Goal: Task Accomplishment & Management: Complete application form

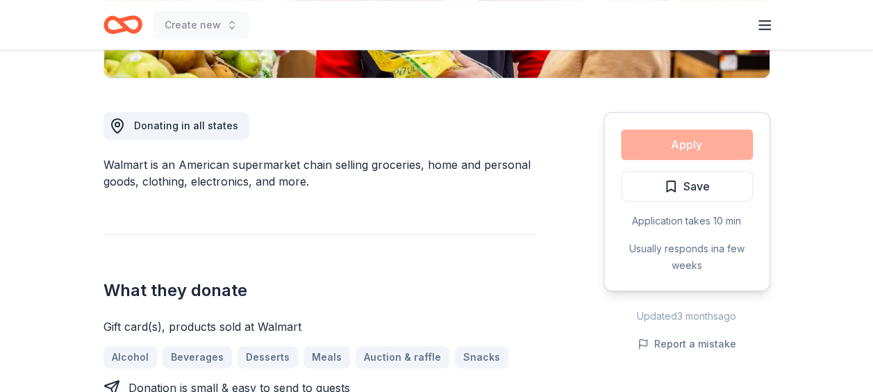
scroll to position [335, 0]
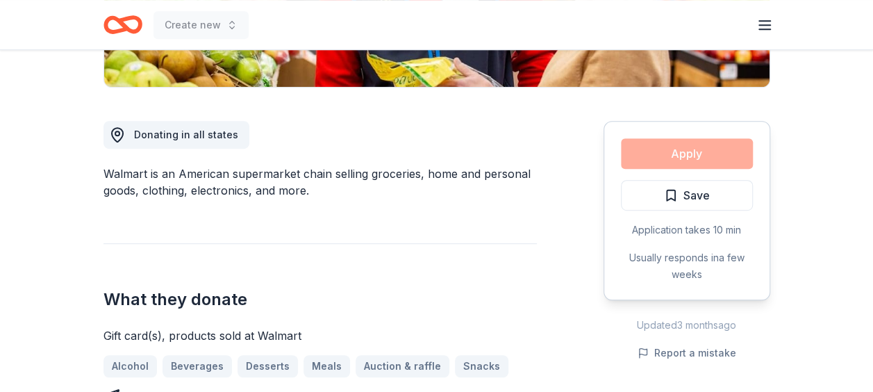
click at [666, 153] on div "Apply Save Application takes 10 min Usually responds in a few weeks" at bounding box center [686, 210] width 167 height 179
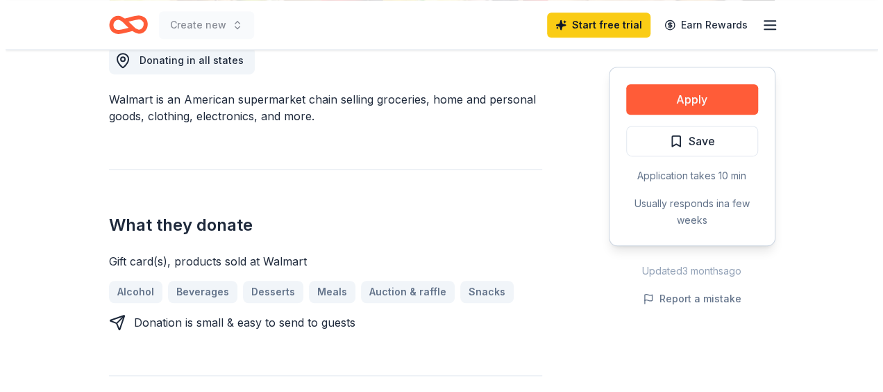
scroll to position [224, 0]
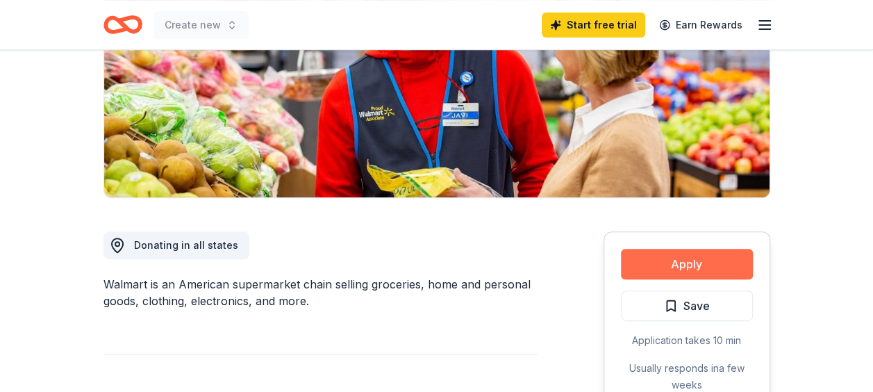
click at [700, 268] on button "Apply" at bounding box center [687, 264] width 132 height 31
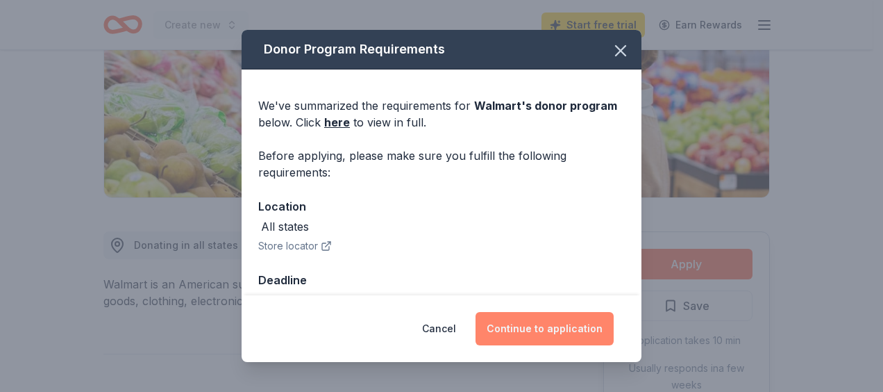
click at [539, 323] on button "Continue to application" at bounding box center [545, 328] width 138 height 33
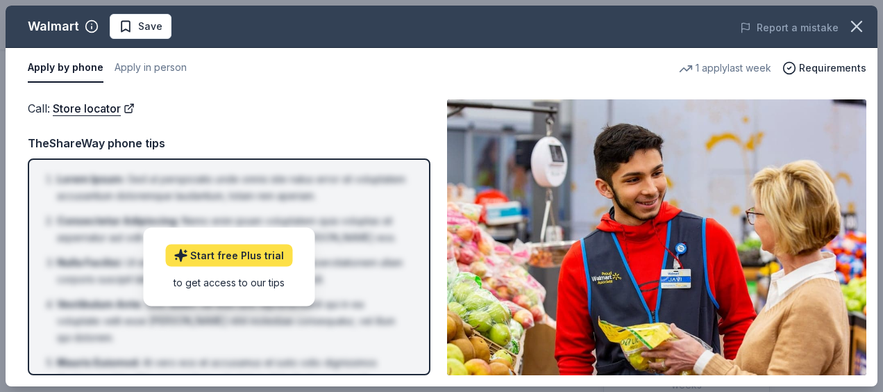
click at [213, 255] on link "Start free Plus trial" at bounding box center [228, 255] width 127 height 22
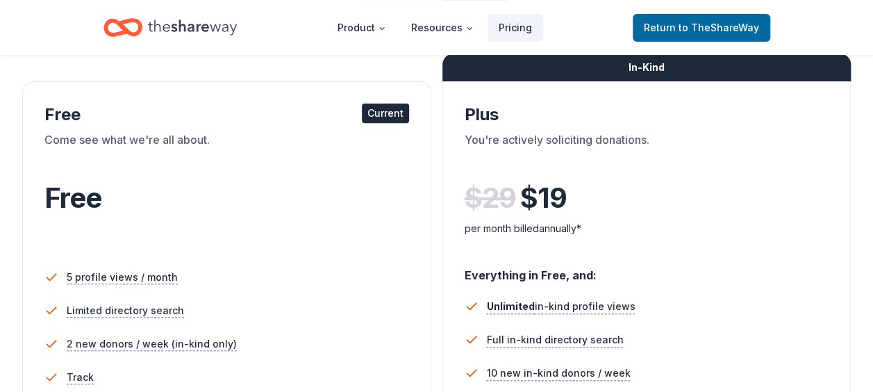
scroll to position [231, 0]
